Goal: Task Accomplishment & Management: Manage account settings

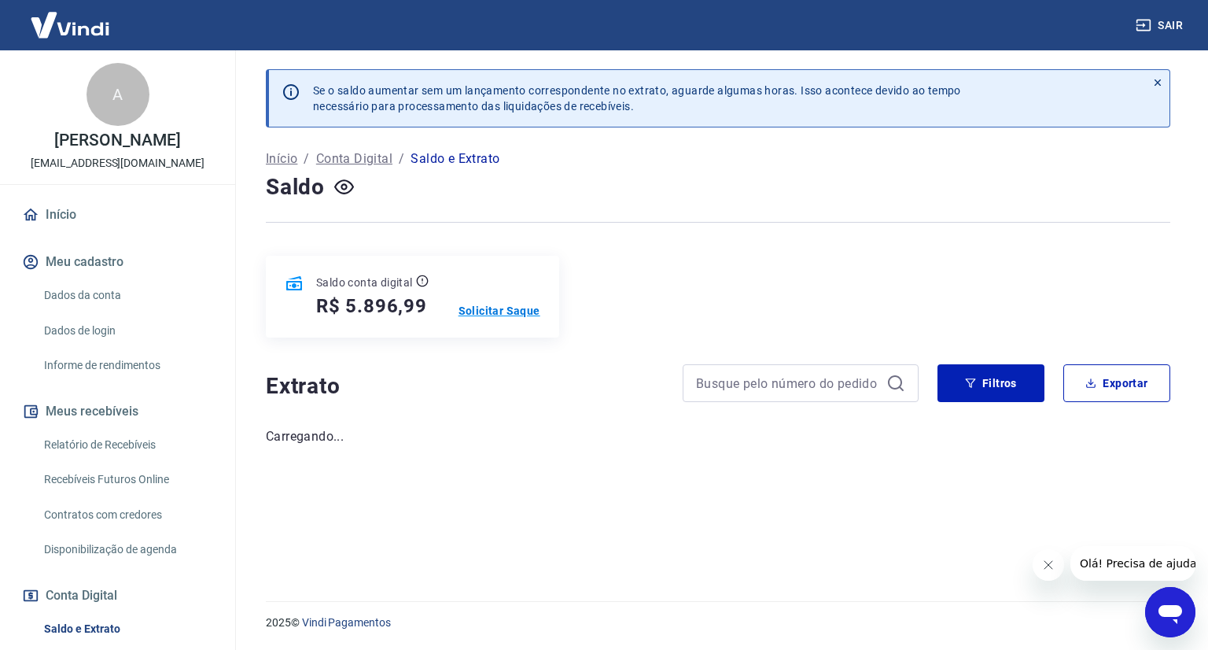
click at [500, 312] on p "Solicitar Saque" at bounding box center [499, 311] width 82 height 16
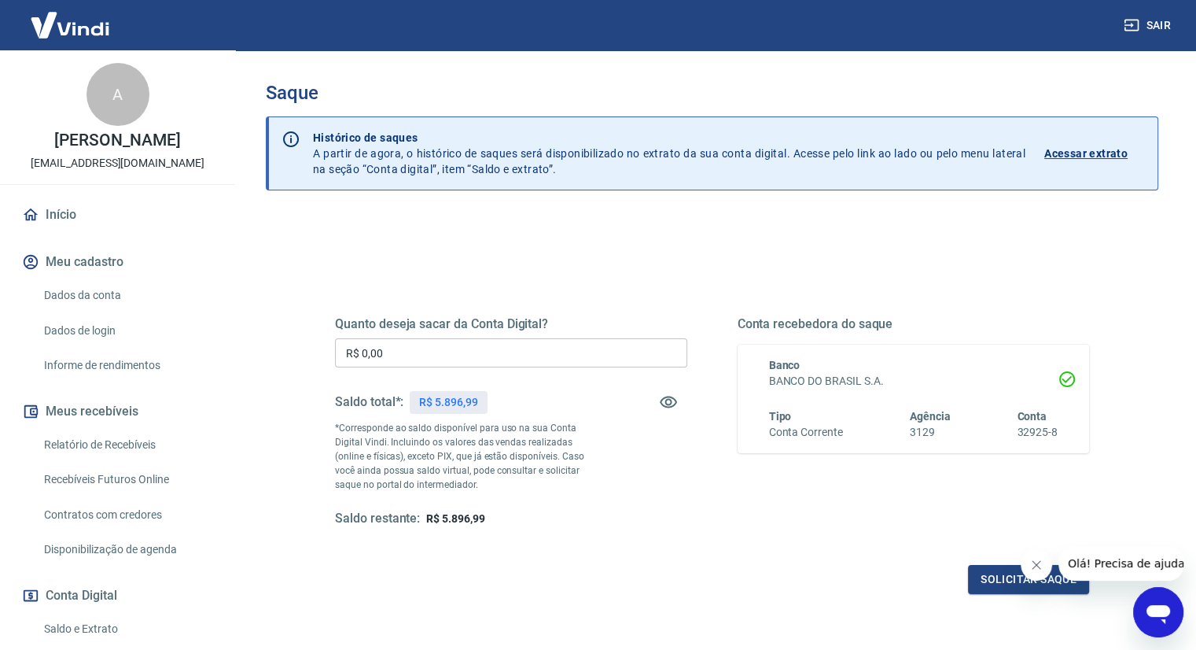
click at [532, 344] on input "R$ 0,00" at bounding box center [511, 352] width 352 height 29
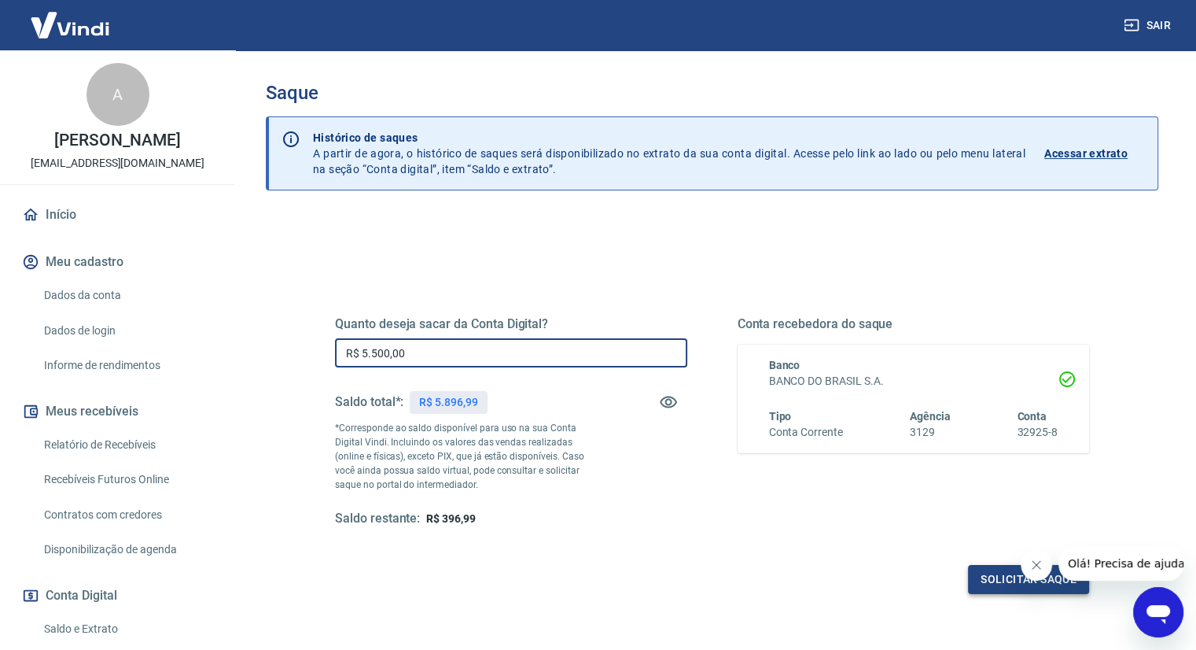
type input "R$ 5.500,00"
click at [1027, 583] on button "Solicitar saque" at bounding box center [1028, 579] width 121 height 29
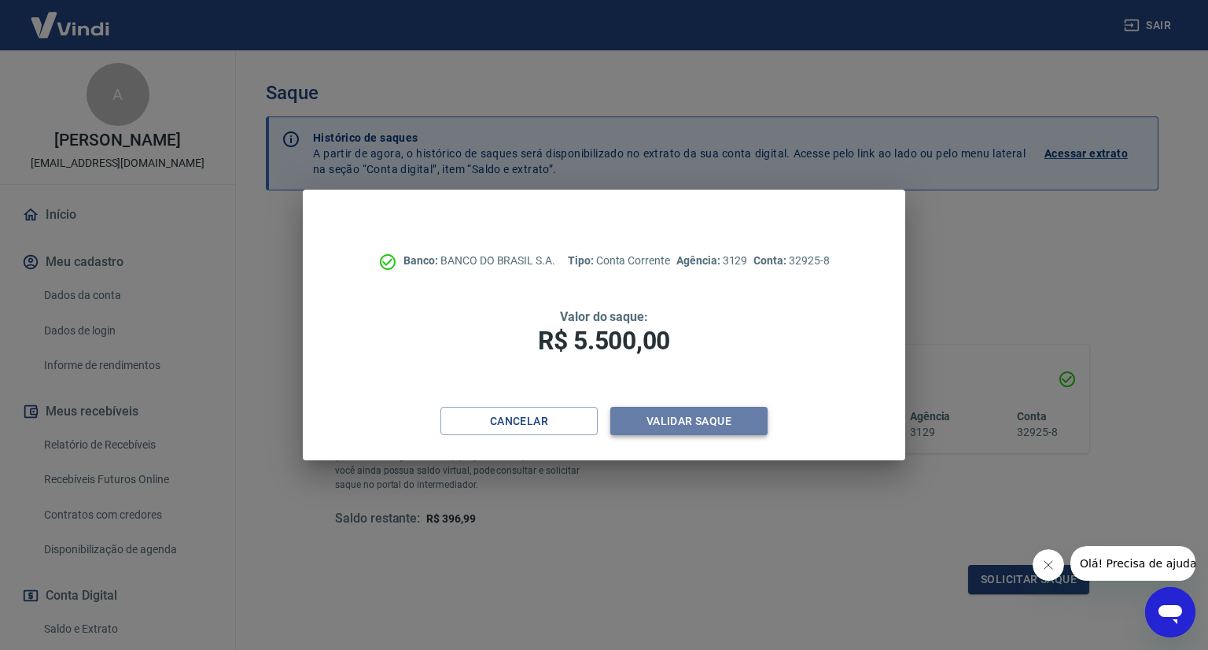
click at [648, 412] on button "Validar saque" at bounding box center [688, 421] width 157 height 29
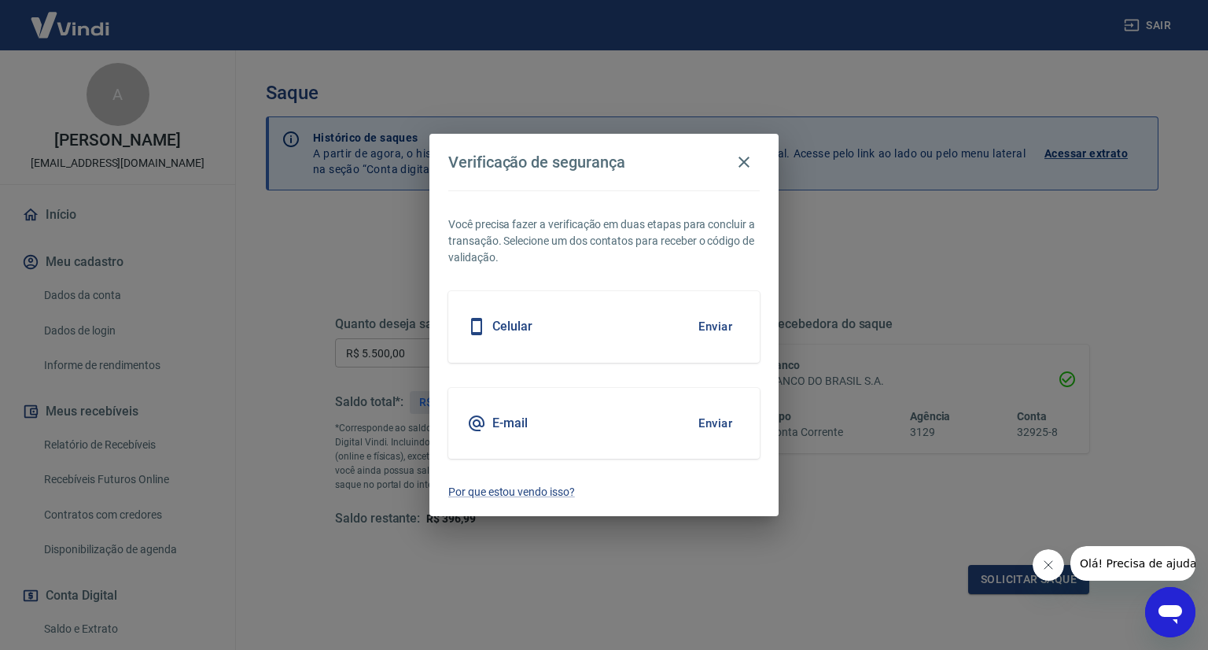
click at [702, 328] on button "Enviar" at bounding box center [715, 326] width 51 height 33
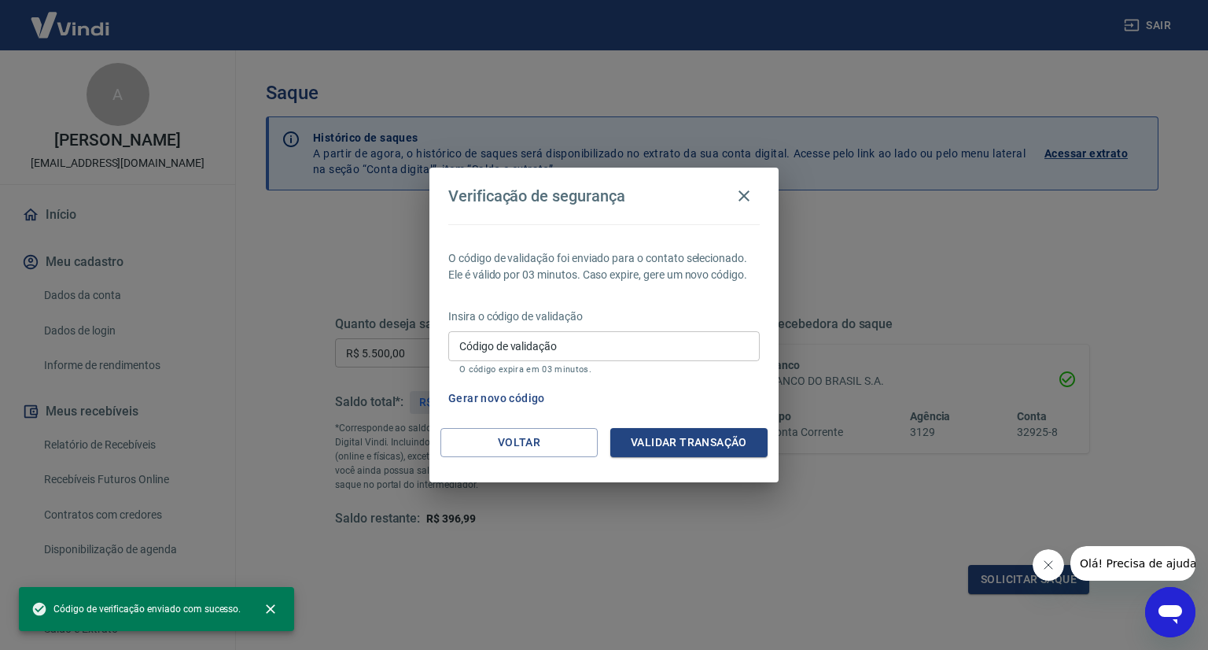
click at [547, 346] on input "Código de validação" at bounding box center [603, 345] width 311 height 29
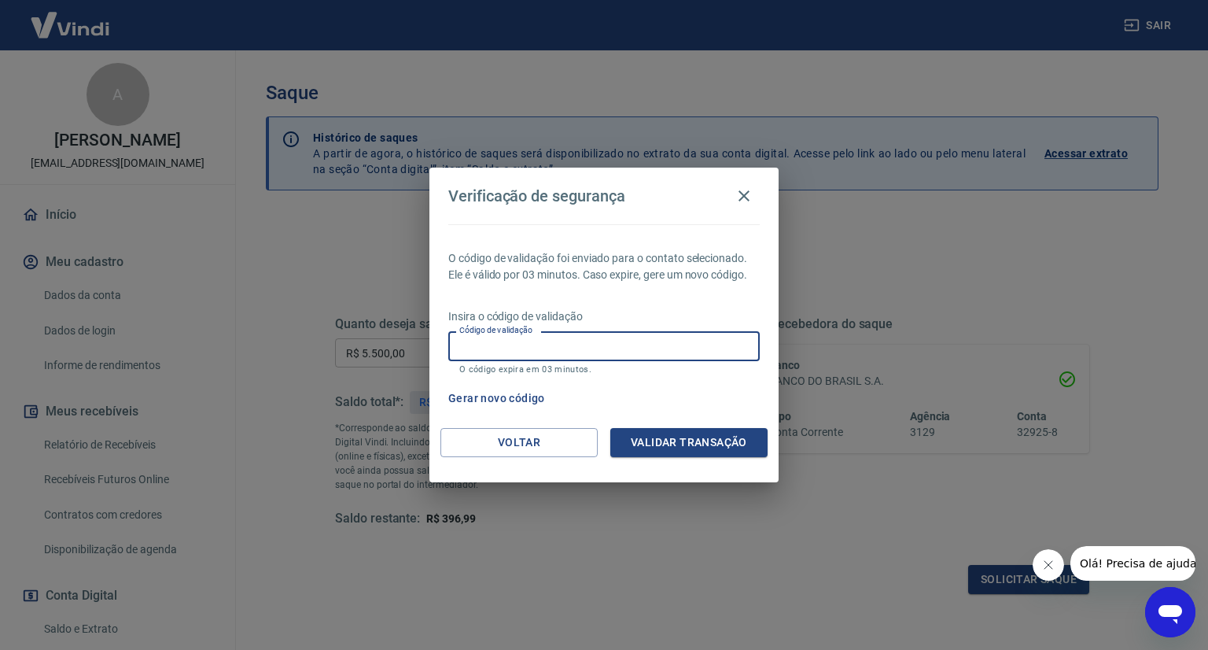
click at [566, 347] on input "Código de validação" at bounding box center [603, 345] width 311 height 29
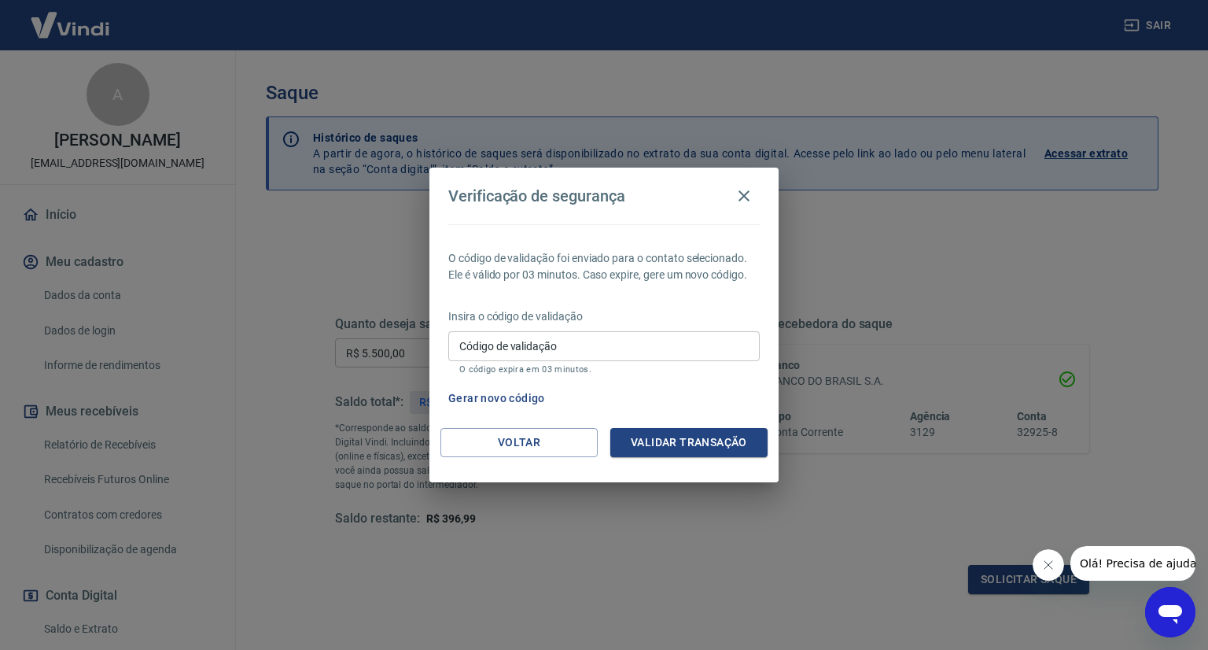
click at [793, 554] on div "Verificação de segurança O código de validação foi enviado para o contato selec…" at bounding box center [604, 325] width 1208 height 650
click at [477, 403] on button "Gerar novo código" at bounding box center [496, 398] width 109 height 29
click at [713, 444] on button "Validar transação" at bounding box center [688, 442] width 157 height 29
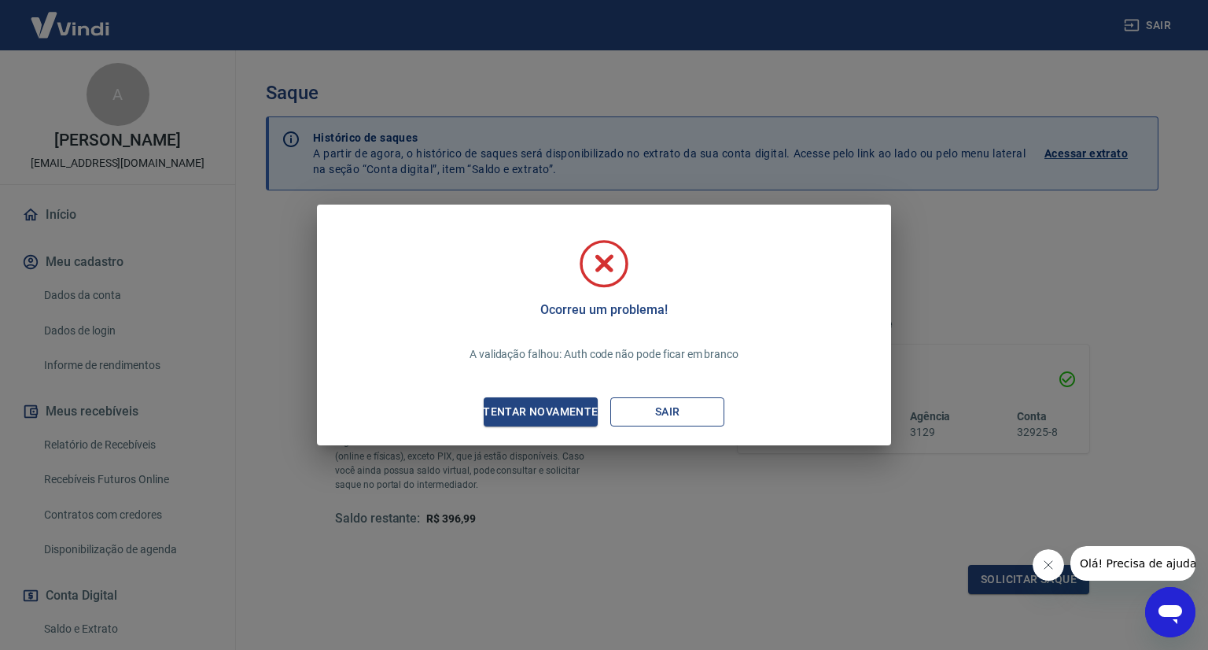
click at [653, 413] on button "Sair" at bounding box center [667, 411] width 114 height 29
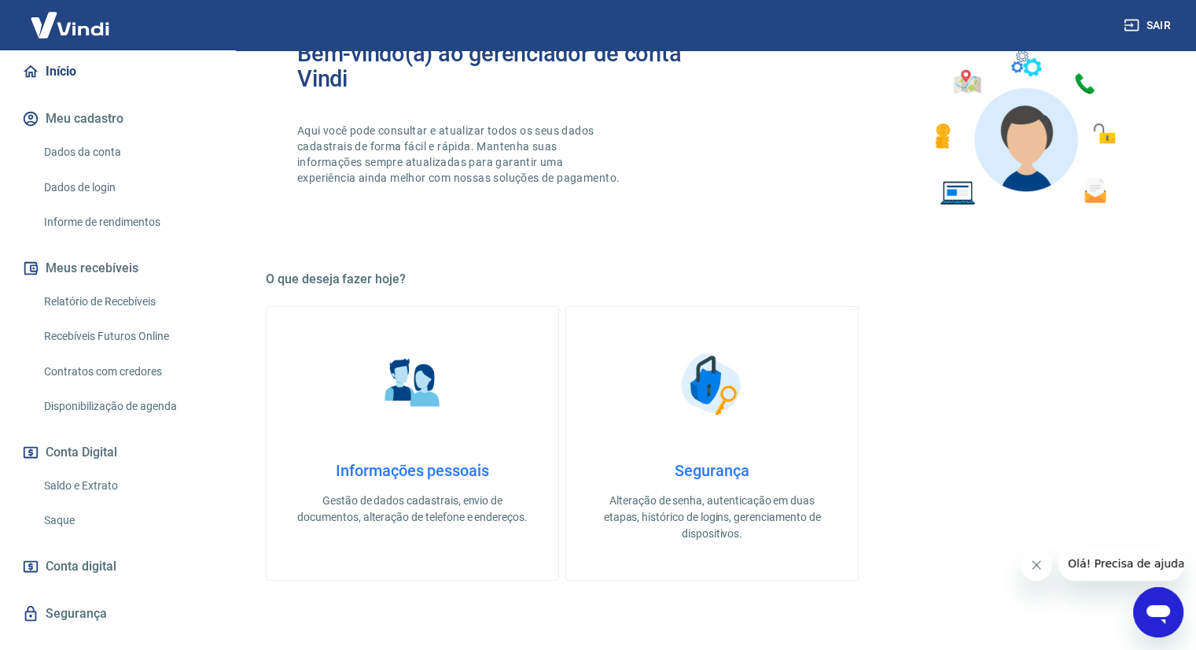
scroll to position [157, 0]
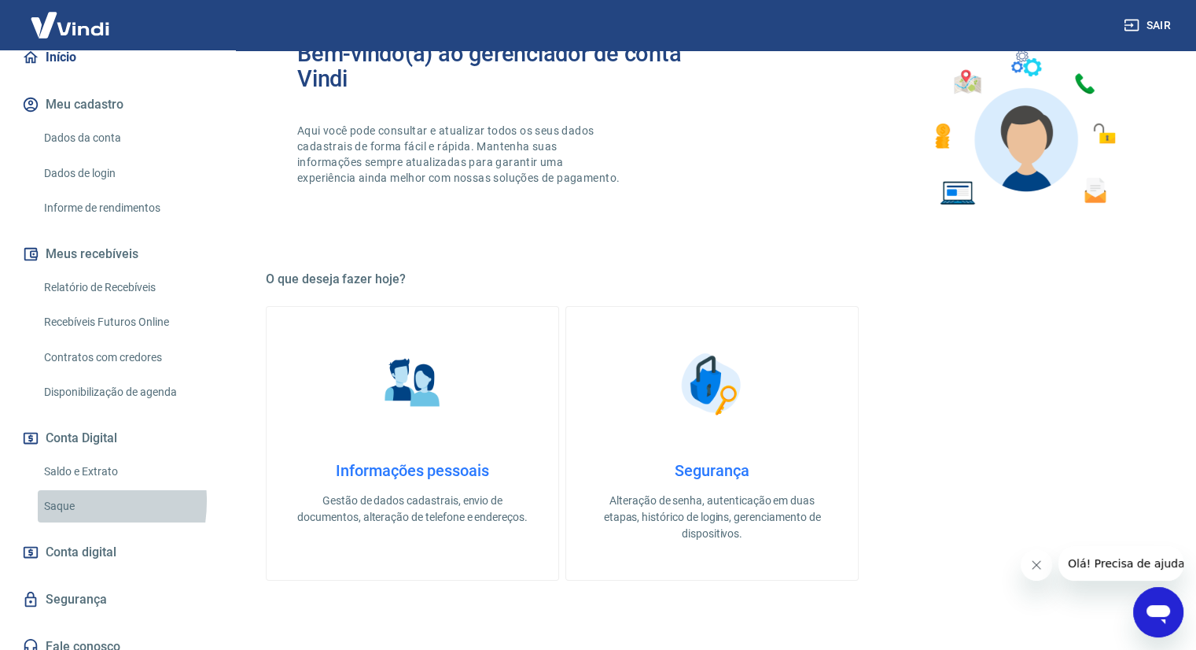
click at [54, 517] on link "Saque" at bounding box center [127, 506] width 178 height 32
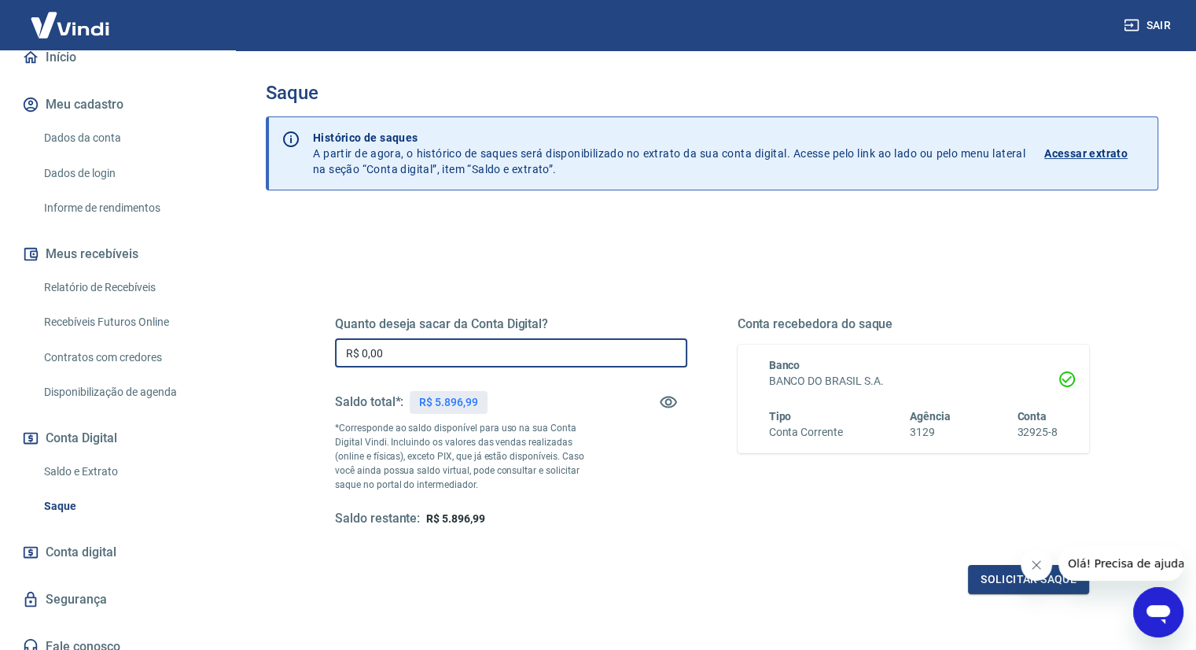
click at [407, 356] on input "R$ 0,00" at bounding box center [511, 352] width 352 height 29
type input "R$ 5.500,00"
click at [994, 587] on button "Solicitar saque" at bounding box center [1028, 579] width 121 height 29
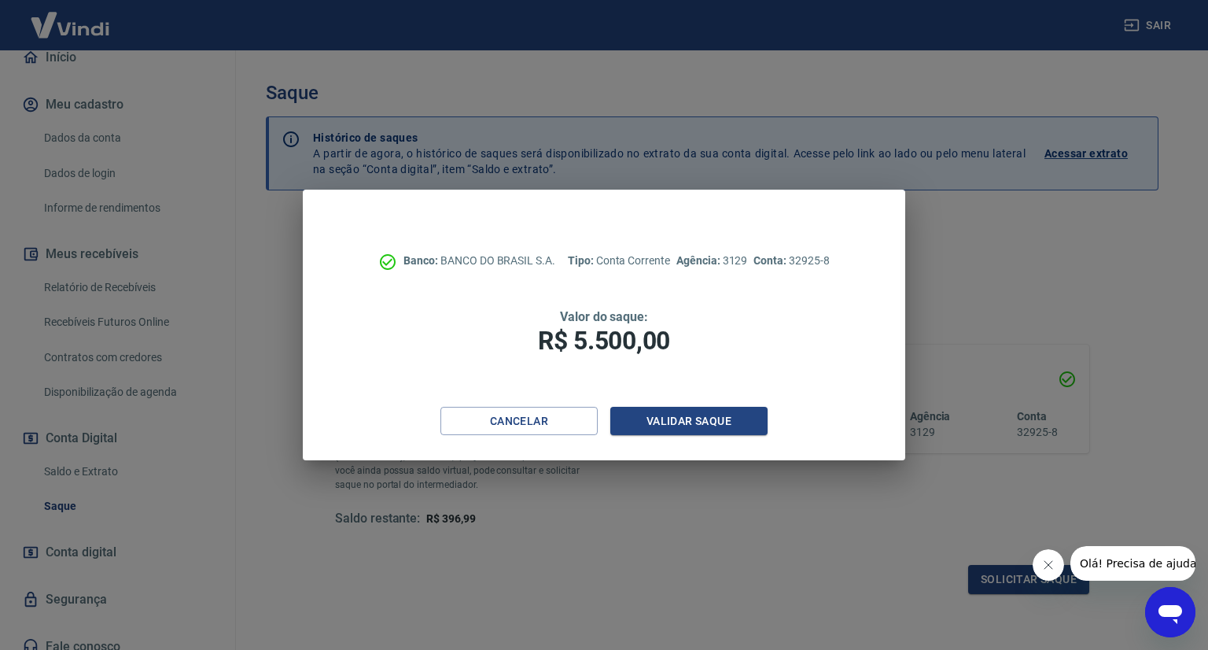
click at [734, 437] on div "Cancelar Validar saque" at bounding box center [604, 434] width 602 height 54
click at [728, 425] on button "Validar saque" at bounding box center [688, 421] width 157 height 29
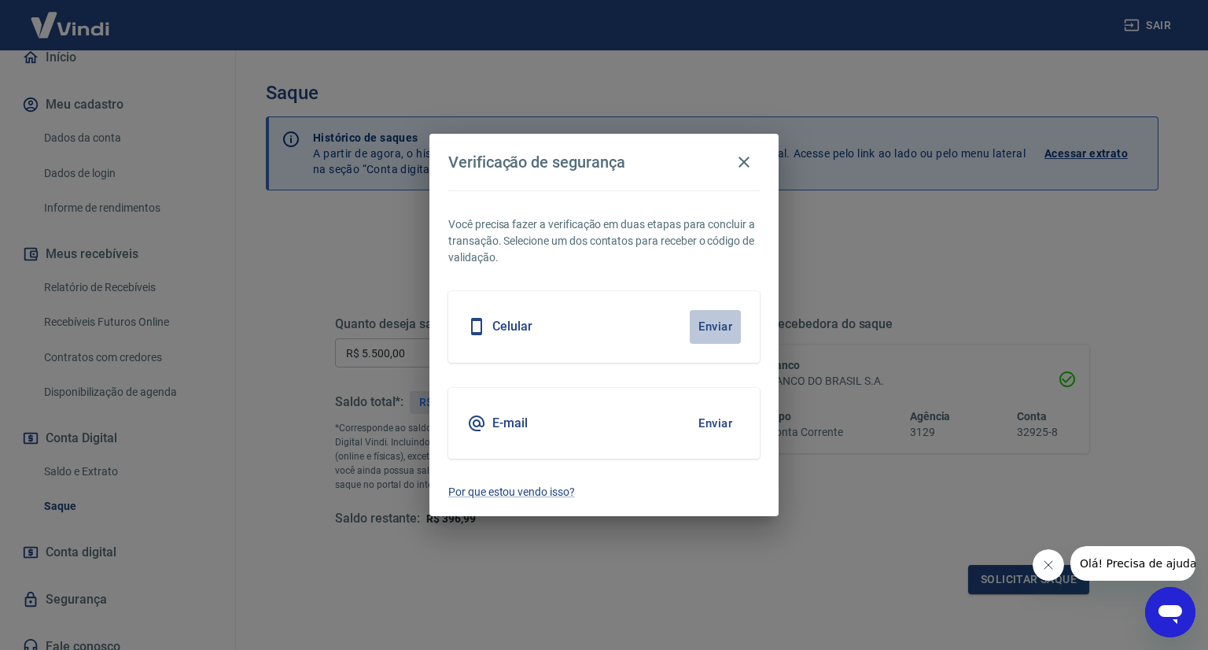
click at [722, 322] on button "Enviar" at bounding box center [715, 326] width 51 height 33
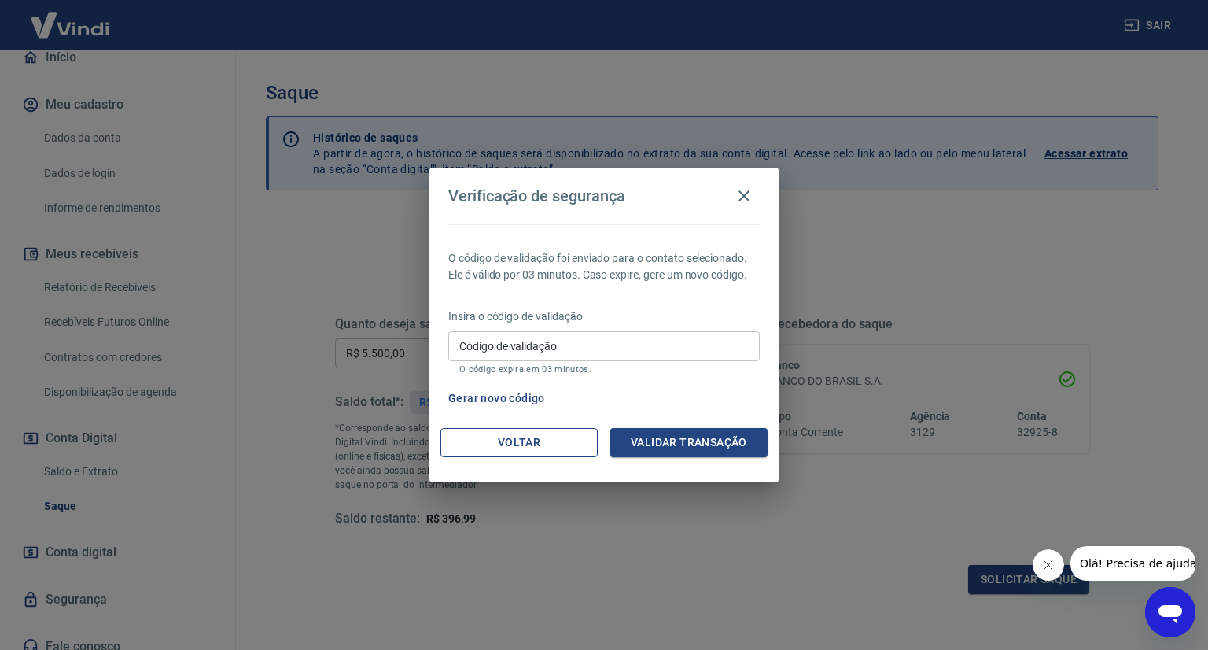
click at [548, 442] on button "Voltar" at bounding box center [518, 442] width 157 height 29
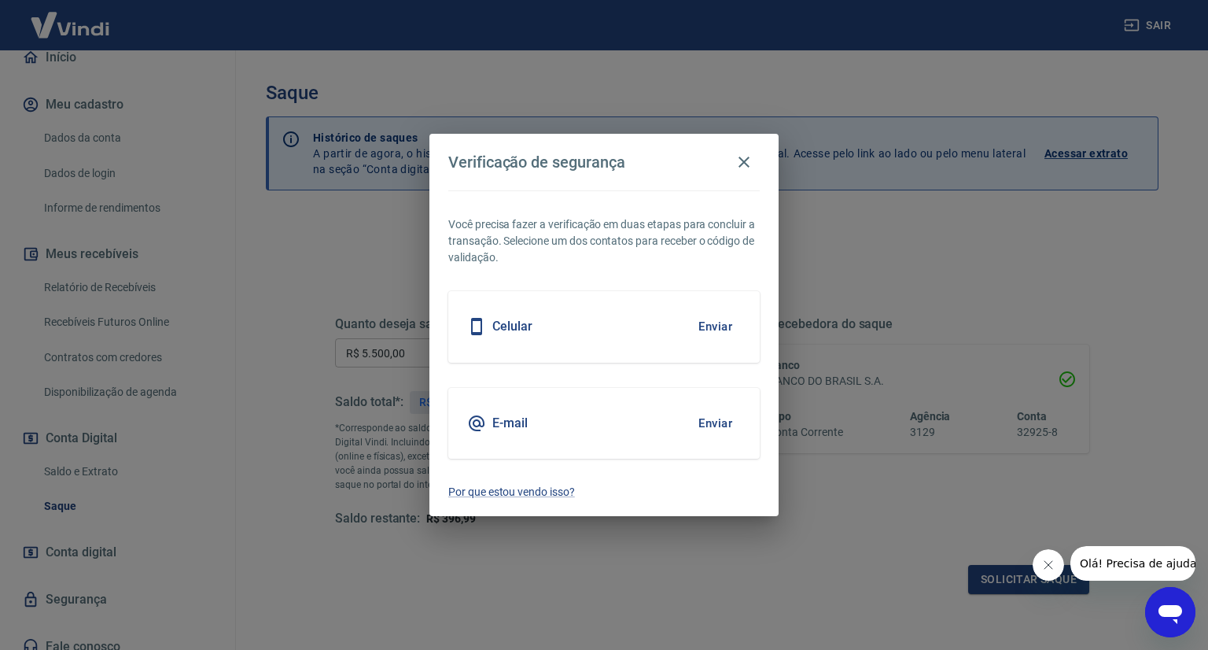
click at [720, 425] on button "Enviar" at bounding box center [715, 423] width 51 height 33
